Goal: Transaction & Acquisition: Purchase product/service

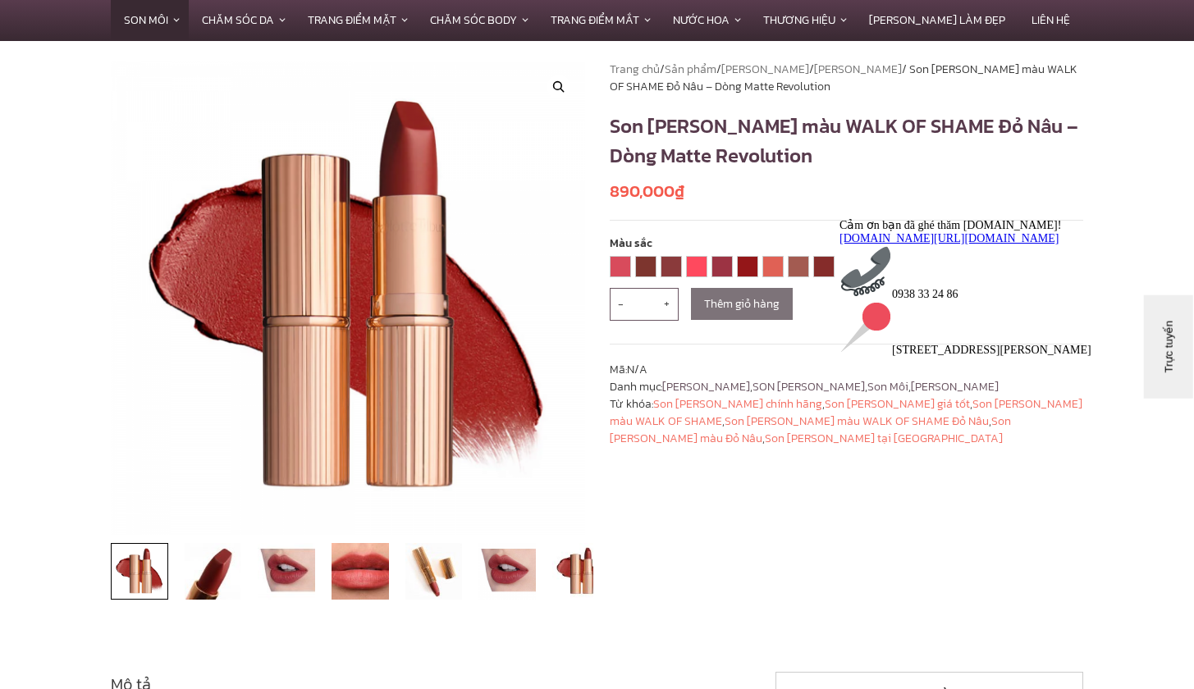
scroll to position [82, 0]
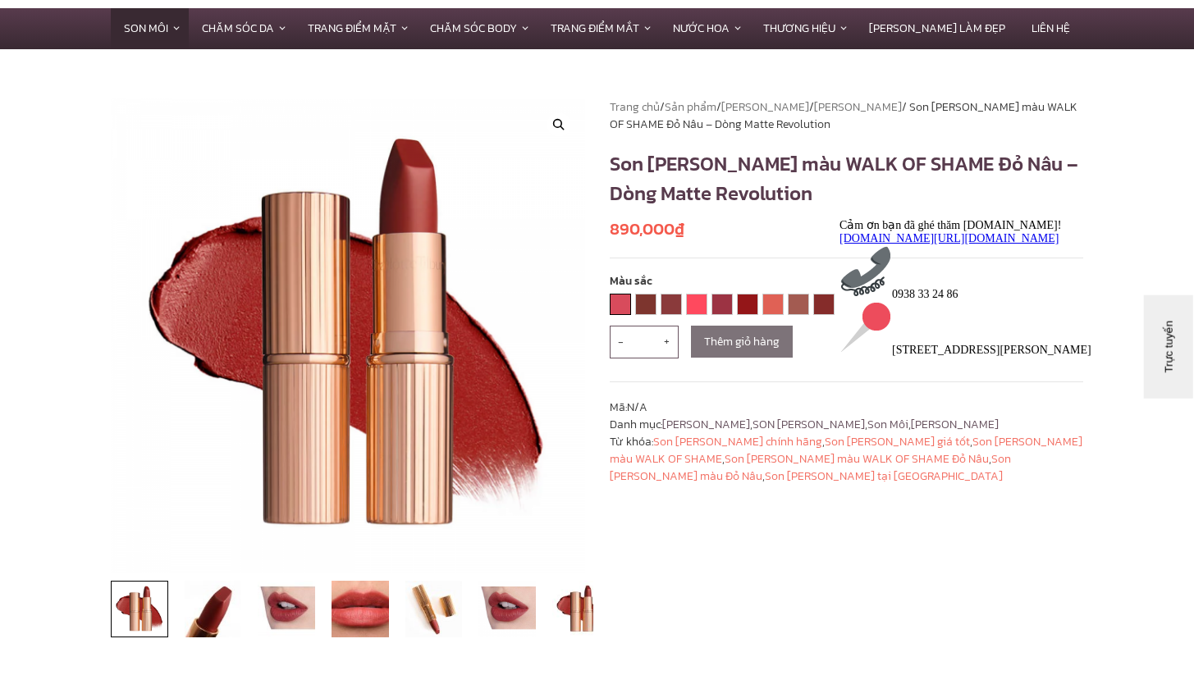
click at [625, 302] on link "AMAZING GRACE" at bounding box center [620, 305] width 20 height 20
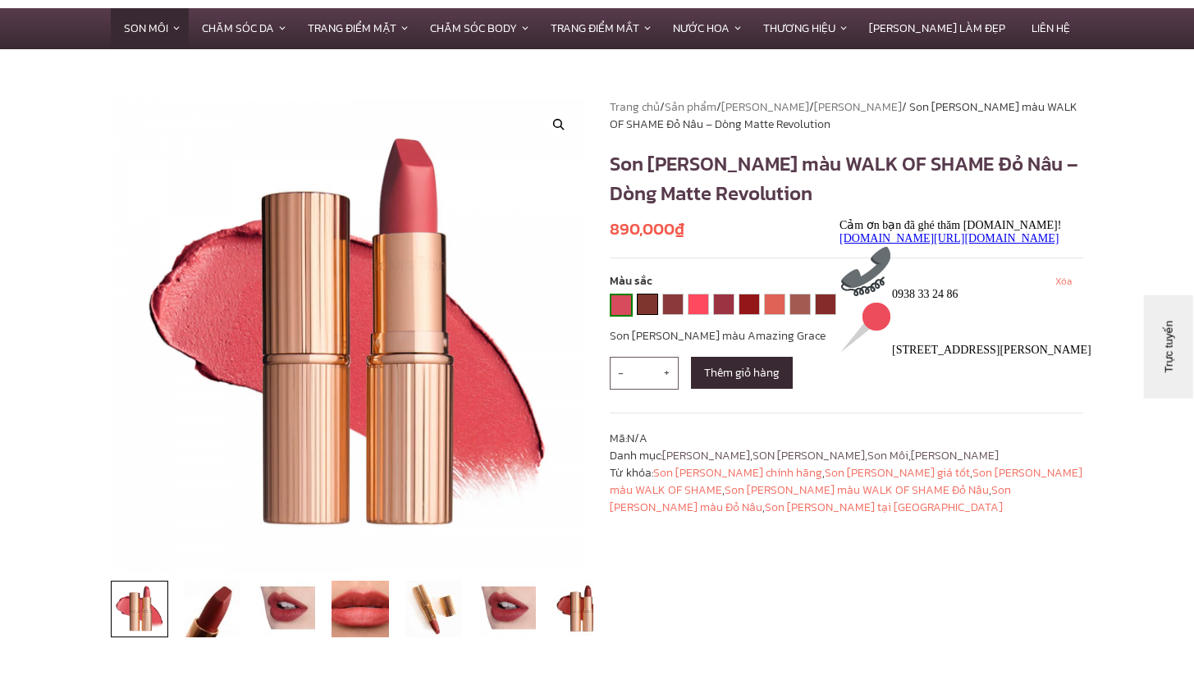
click at [649, 303] on link "[PERSON_NAME]" at bounding box center [647, 305] width 20 height 20
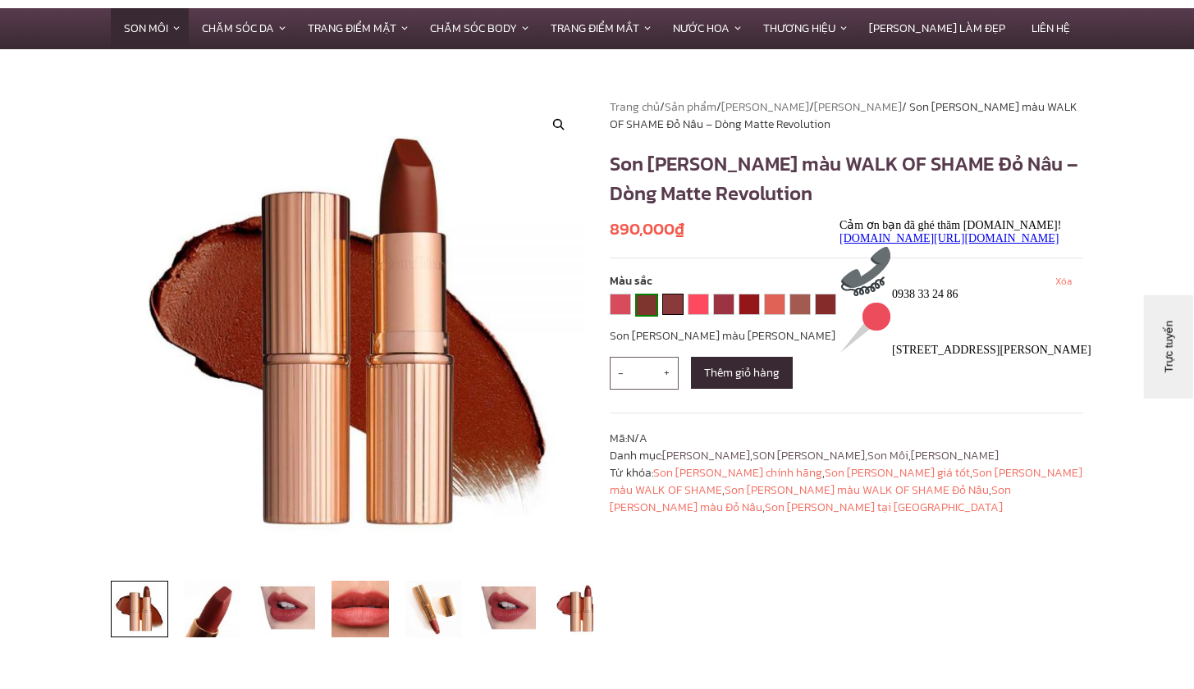
click at [665, 302] on link "BOND GIRL" at bounding box center [673, 305] width 20 height 20
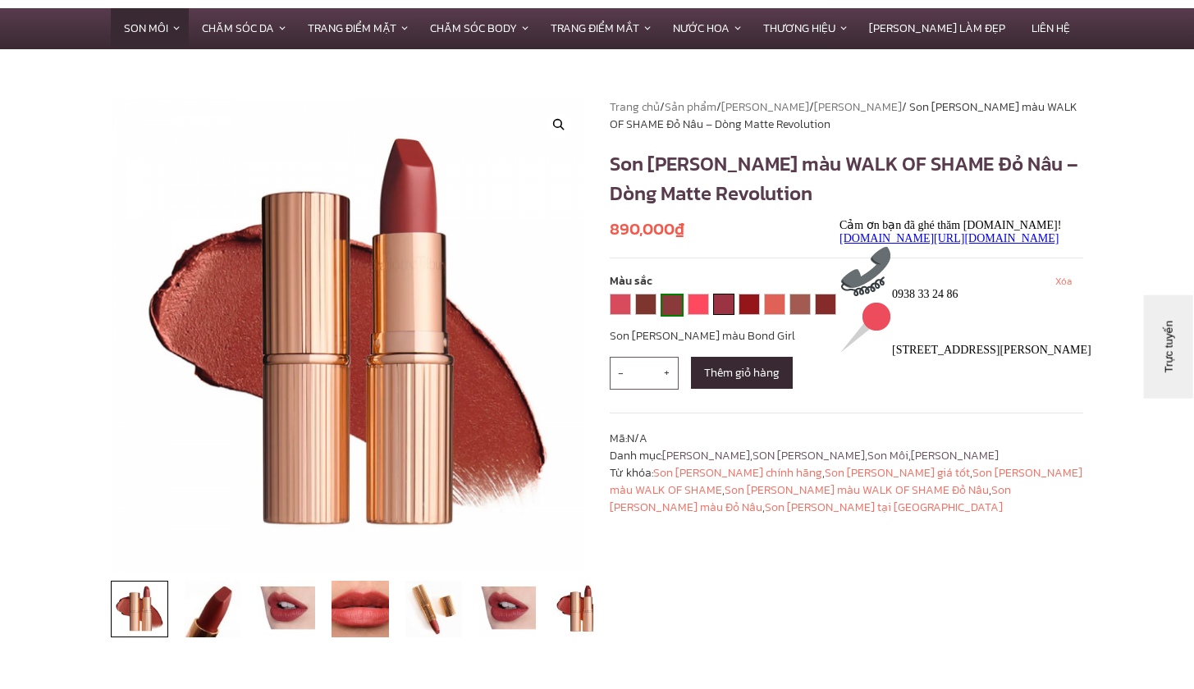
click at [720, 301] on link "LOVE LIBERTY" at bounding box center [724, 305] width 20 height 20
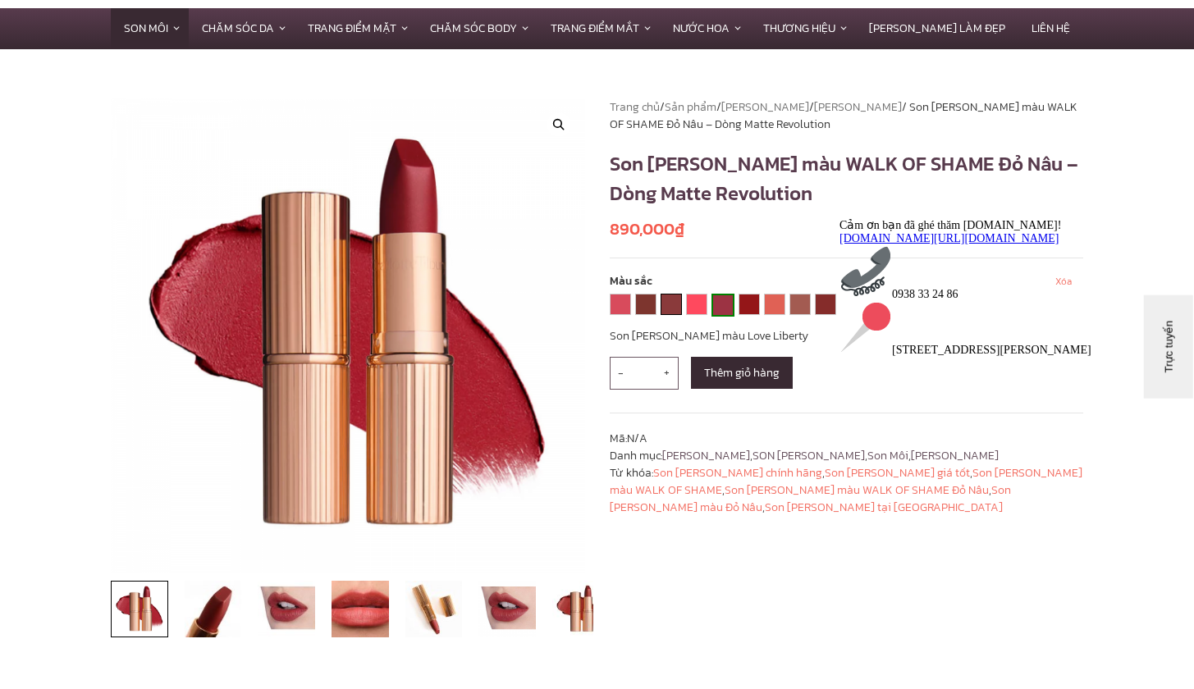
click at [669, 303] on link "BOND GIRL" at bounding box center [671, 305] width 20 height 20
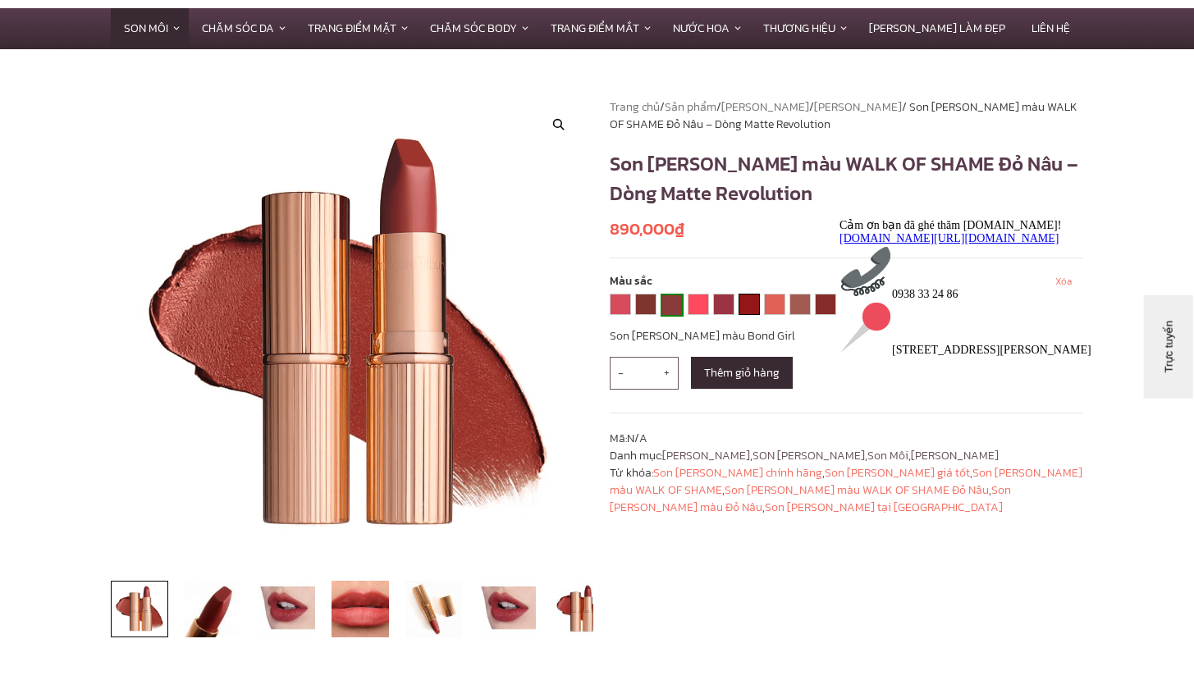
click at [746, 305] on link "RED CARPET RED" at bounding box center [749, 305] width 20 height 20
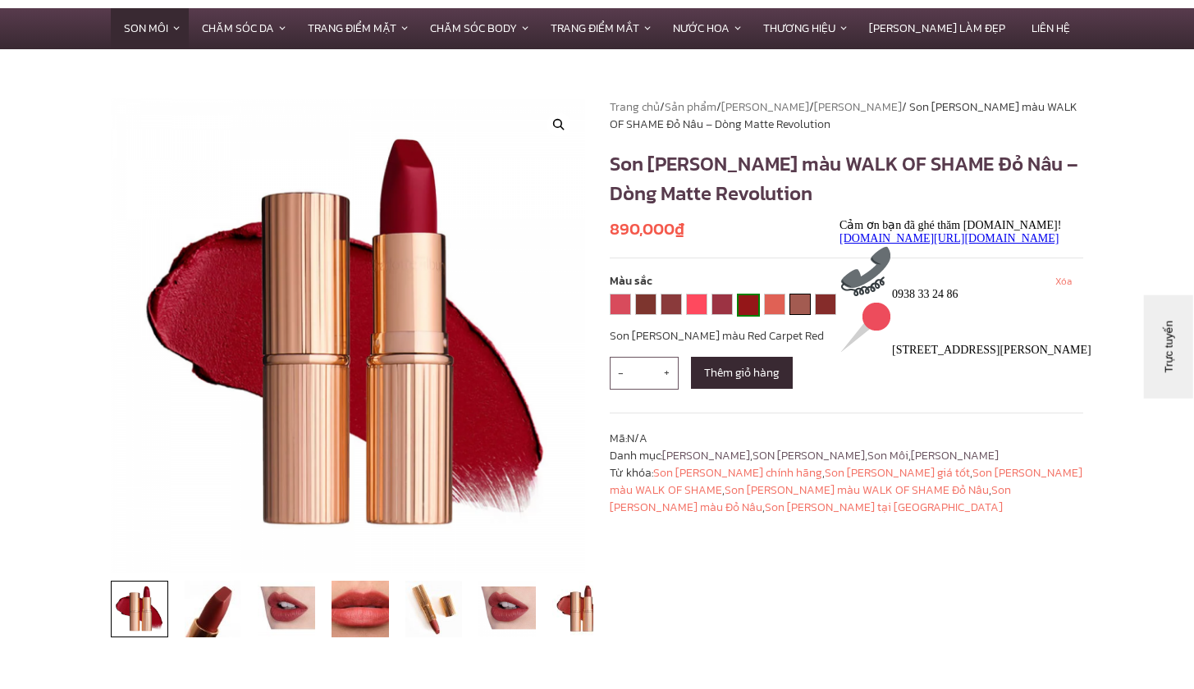
click at [806, 304] on link "VERY VICTORIA" at bounding box center [800, 305] width 20 height 20
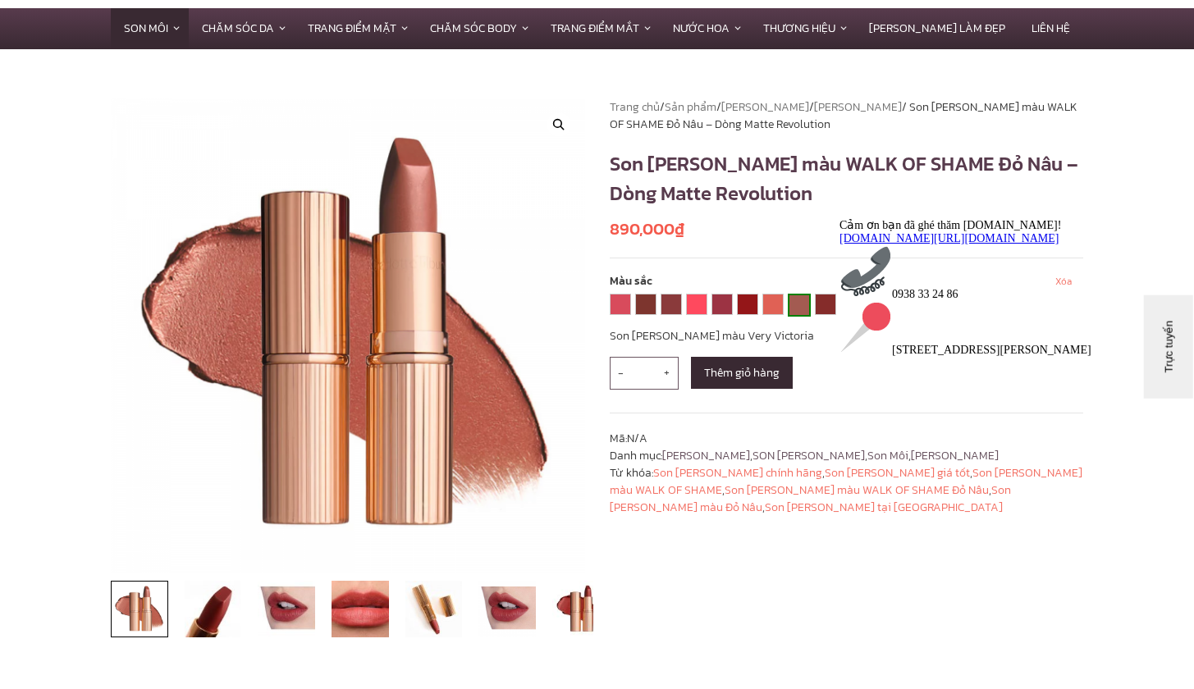
click at [806, 304] on link "VERY VICTORIA" at bounding box center [799, 305] width 20 height 20
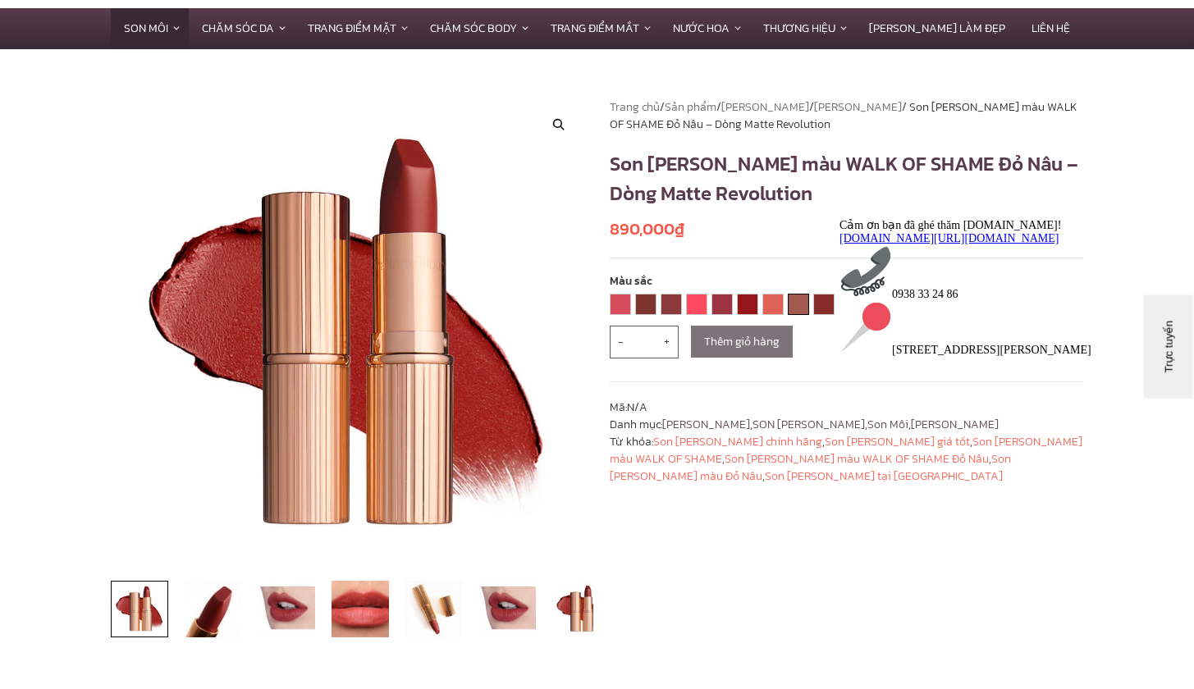
click at [802, 304] on link "VERY VICTORIA" at bounding box center [798, 305] width 20 height 20
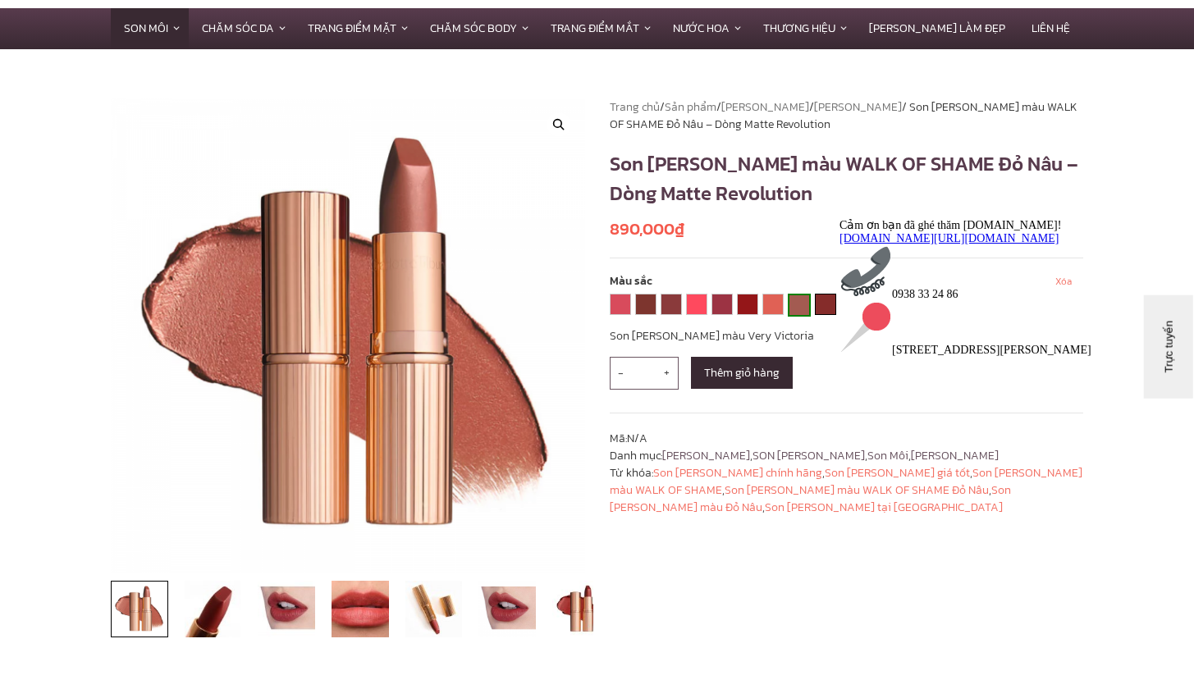
click at [822, 301] on link "WALK OF SHAME" at bounding box center [826, 305] width 20 height 20
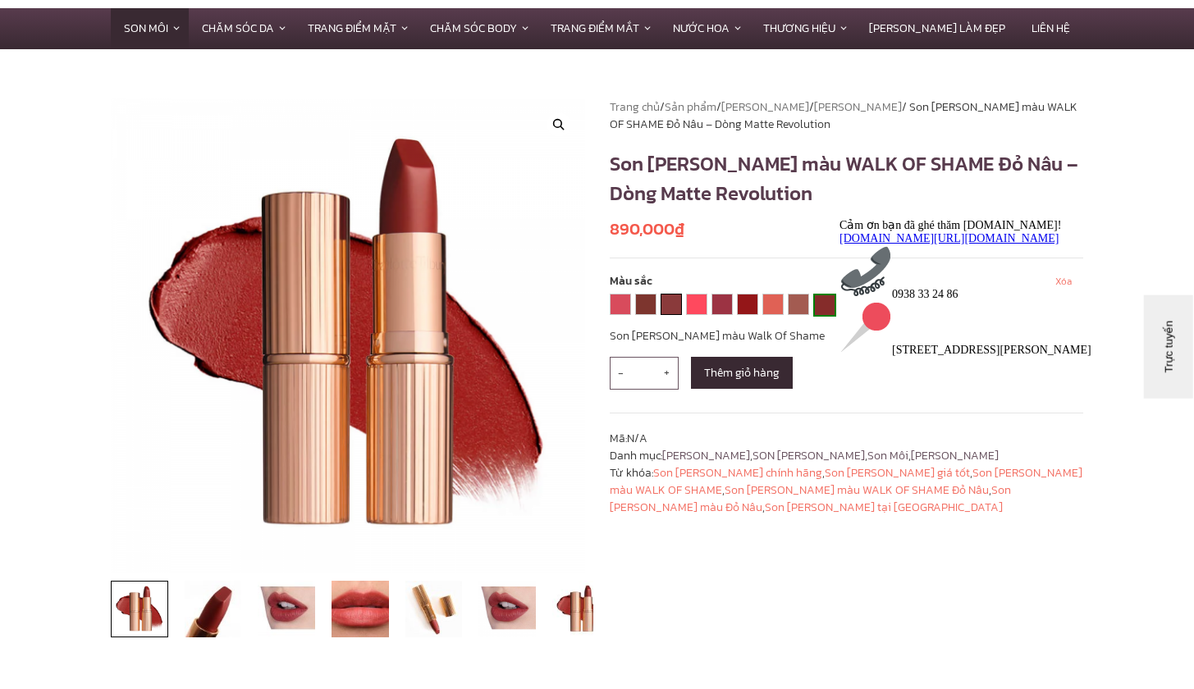
click at [669, 305] on link "BOND GIRL" at bounding box center [671, 305] width 20 height 20
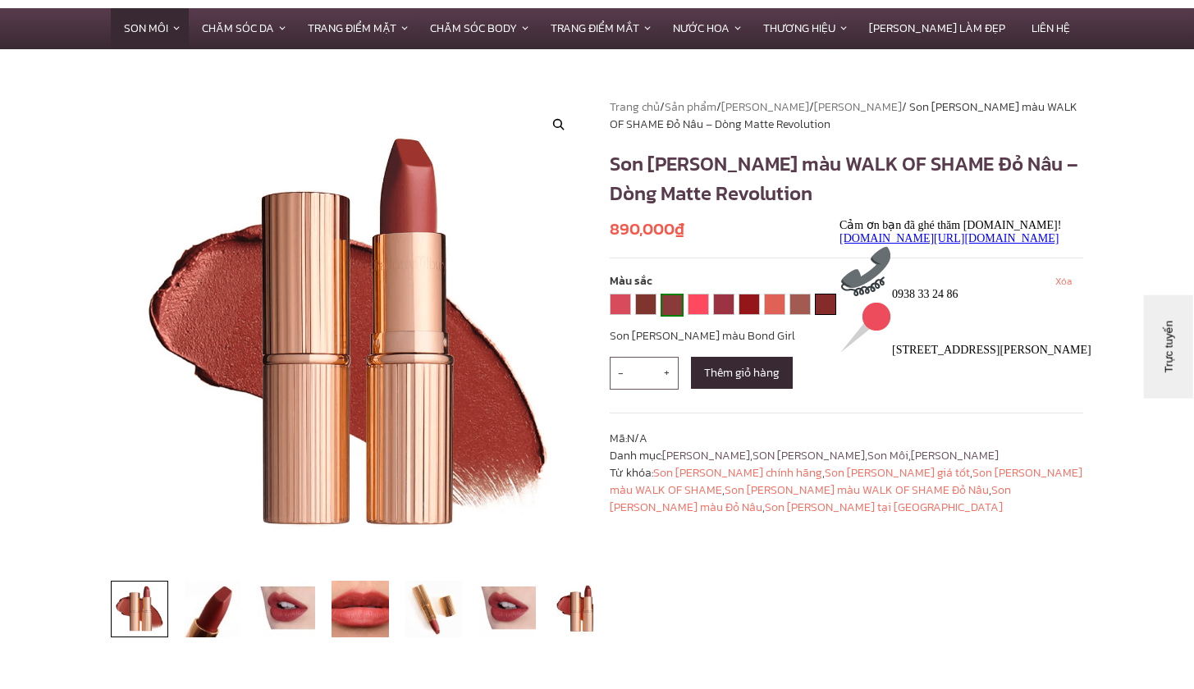
click at [818, 308] on link "WALK OF SHAME" at bounding box center [826, 305] width 20 height 20
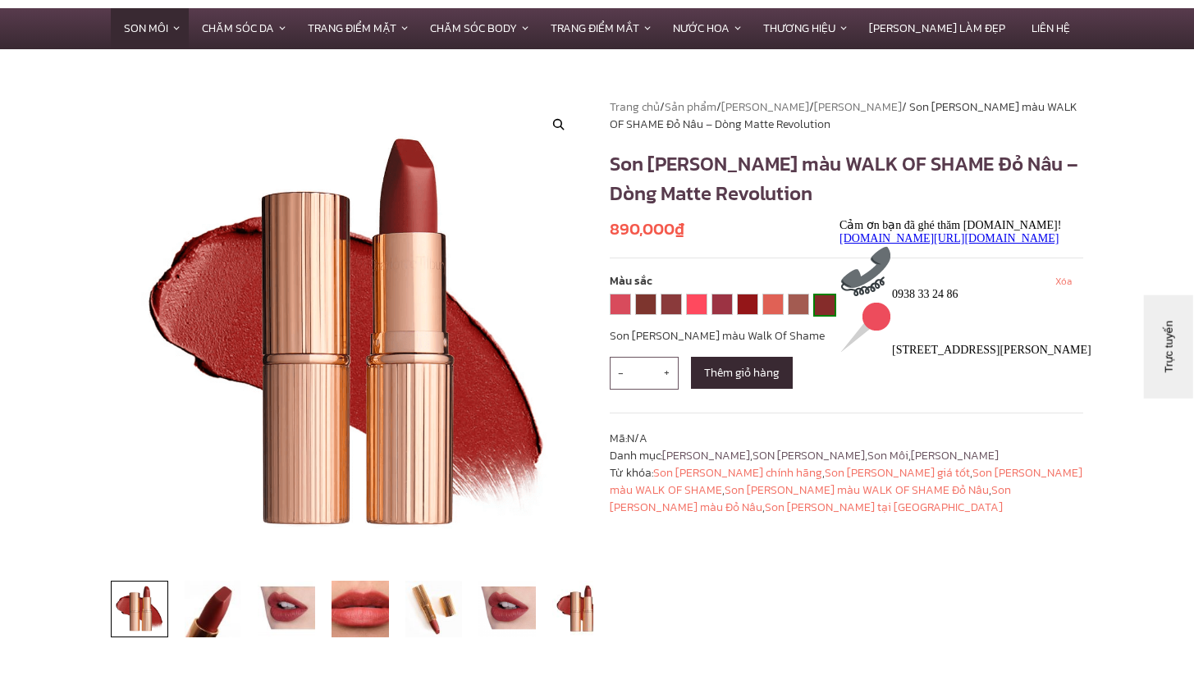
click at [818, 308] on link "WALK OF SHAME" at bounding box center [825, 305] width 20 height 20
